Goal: Task Accomplishment & Management: Use online tool/utility

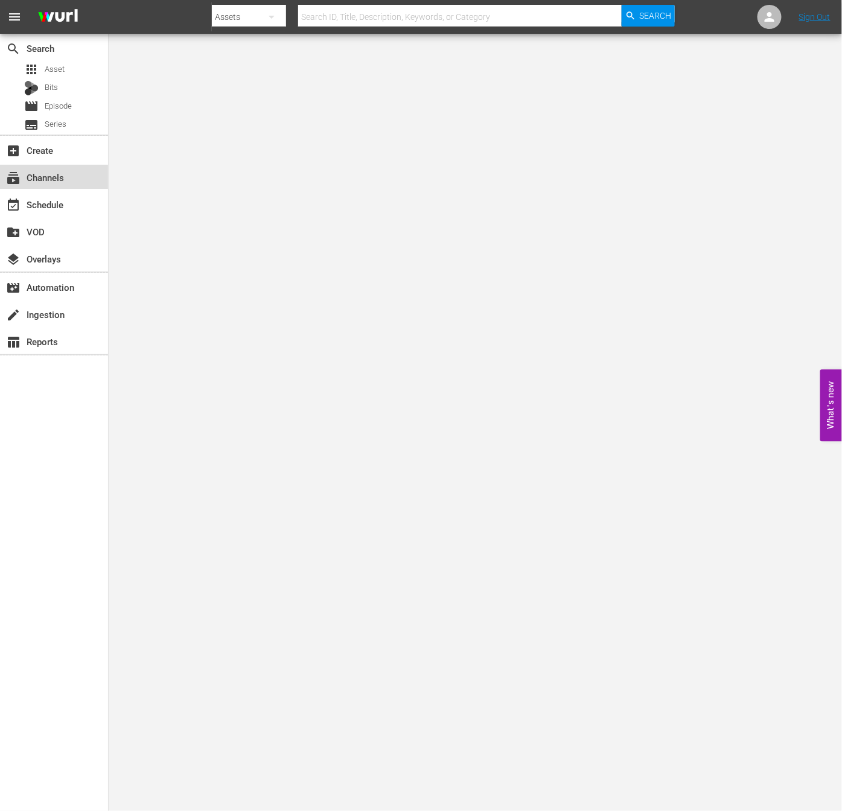
click at [56, 185] on div "subscriptions Channels" at bounding box center [54, 177] width 108 height 24
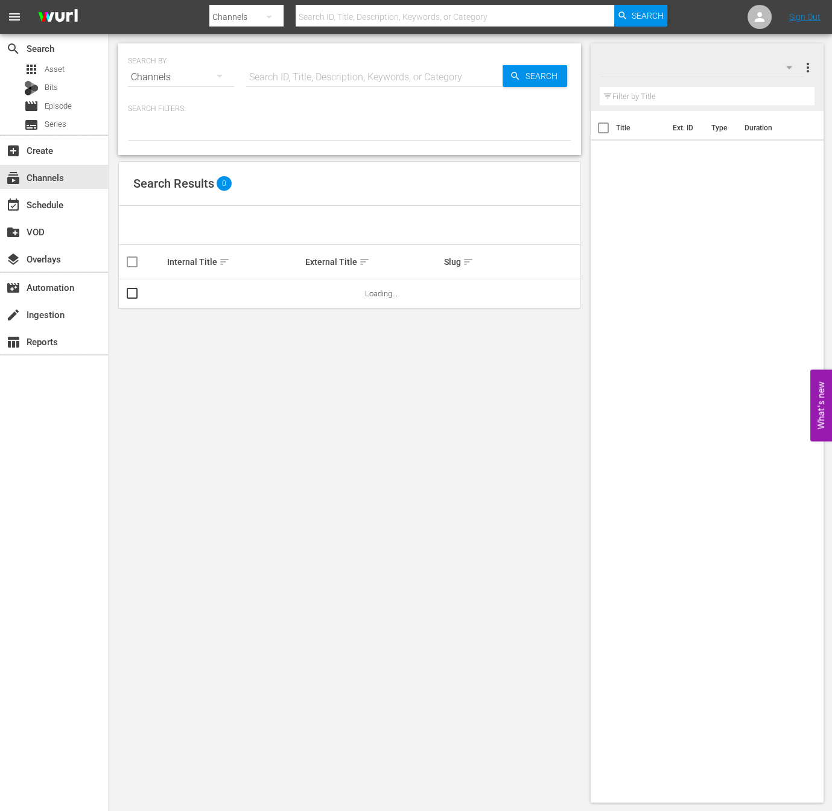
click at [256, 24] on button "button" at bounding box center [269, 16] width 29 height 29
click at [247, 41] on div "Channels" at bounding box center [248, 50] width 48 height 19
click at [64, 207] on div "event_available Schedule" at bounding box center [34, 202] width 68 height 11
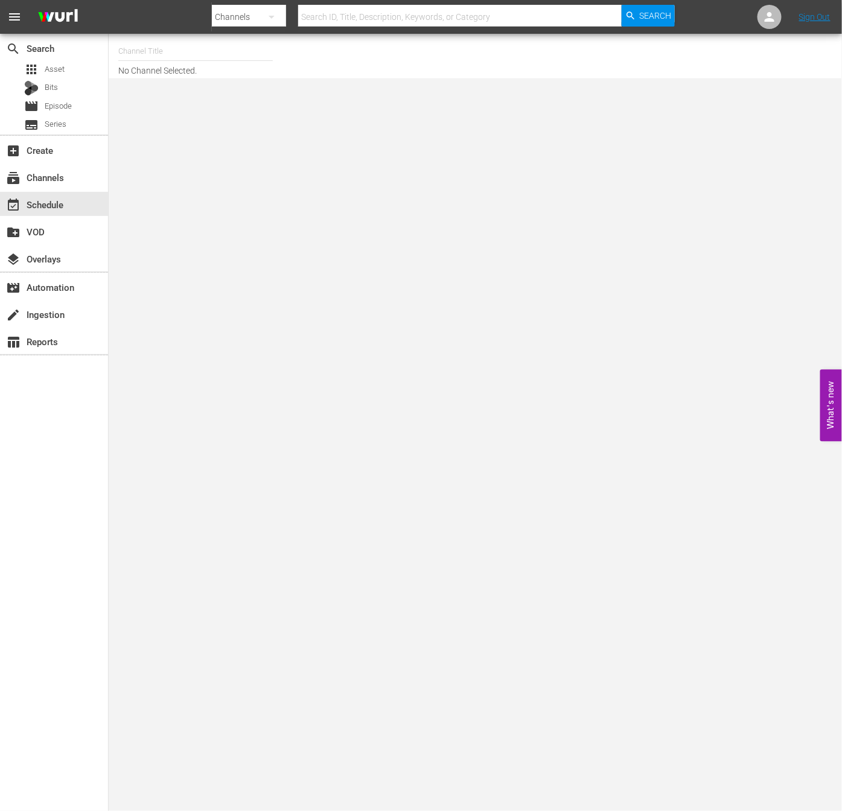
click at [192, 41] on input "text" at bounding box center [195, 51] width 154 height 29
type input "ㅓ"
click at [168, 83] on div "NEW KPOP (617 - newidco_newkid_1)" at bounding box center [284, 85] width 313 height 29
type input "NEW KPOP (617 - newidco_newkid_1)"
